Goal: Navigation & Orientation: Find specific page/section

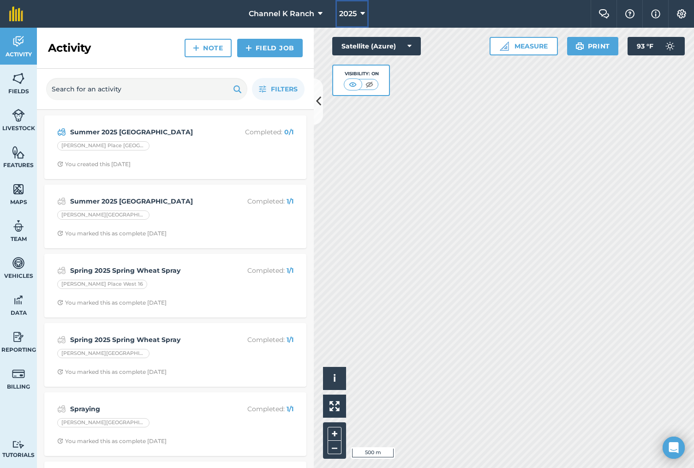
click at [347, 20] on button "2025" at bounding box center [352, 14] width 33 height 28
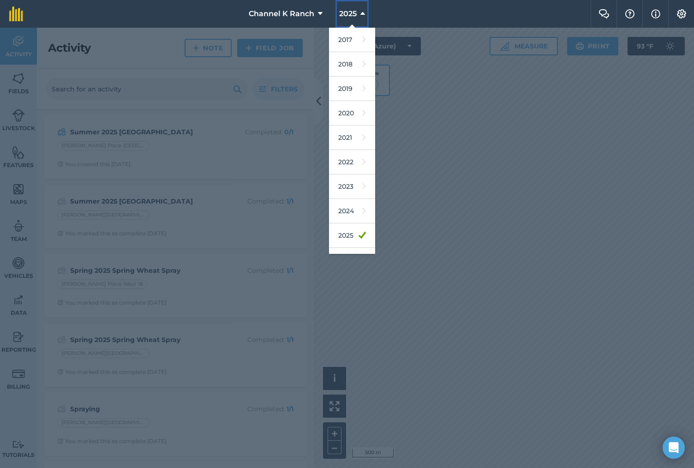
scroll to position [43, 0]
click at [575, 356] on div at bounding box center [347, 248] width 694 height 440
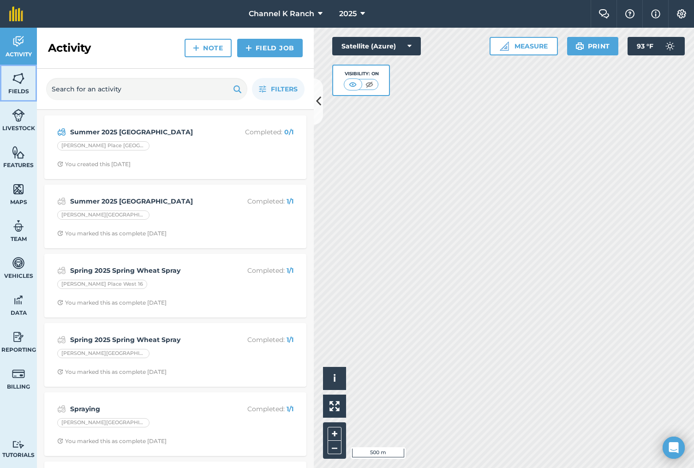
click at [19, 73] on img at bounding box center [18, 79] width 13 height 14
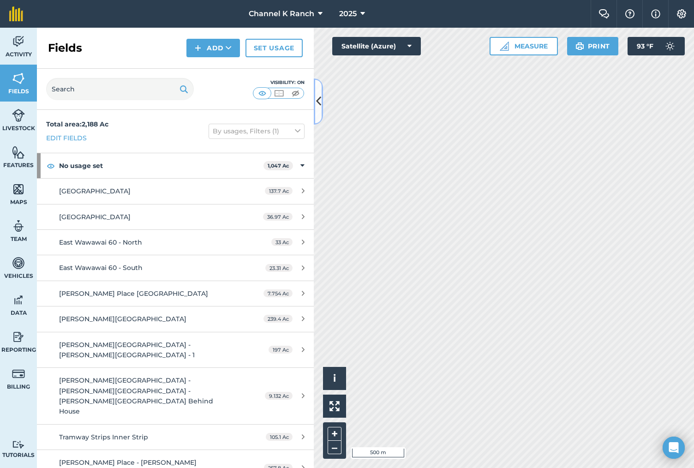
click at [317, 102] on icon at bounding box center [318, 101] width 5 height 16
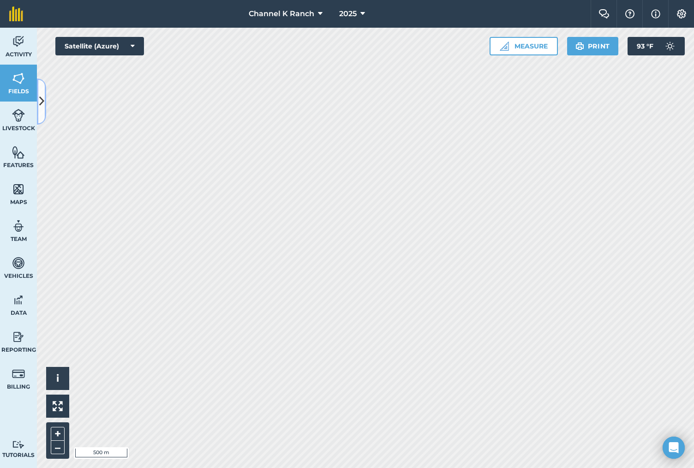
click at [43, 99] on icon at bounding box center [41, 101] width 5 height 16
